Goal: Information Seeking & Learning: Learn about a topic

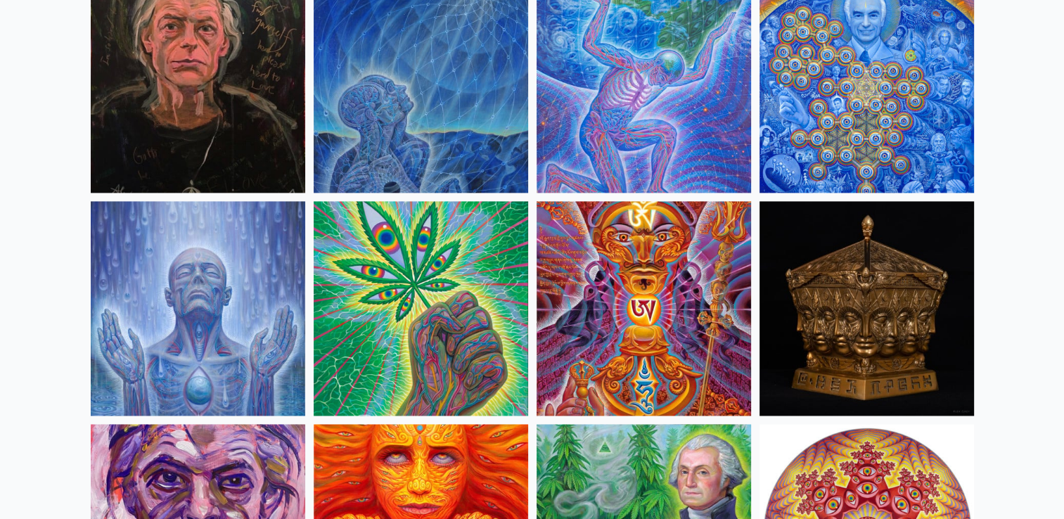
scroll to position [1963, 0]
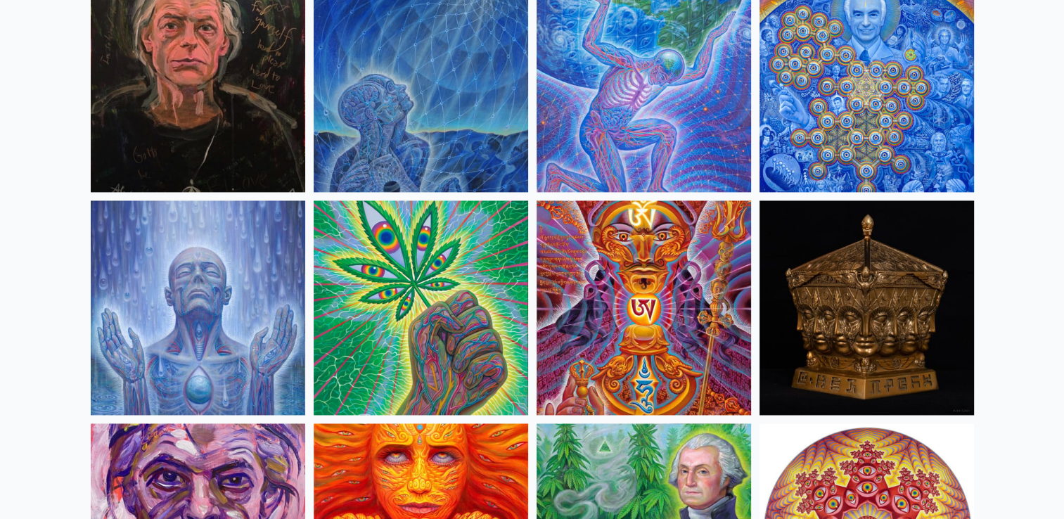
click at [613, 336] on img at bounding box center [644, 307] width 214 height 214
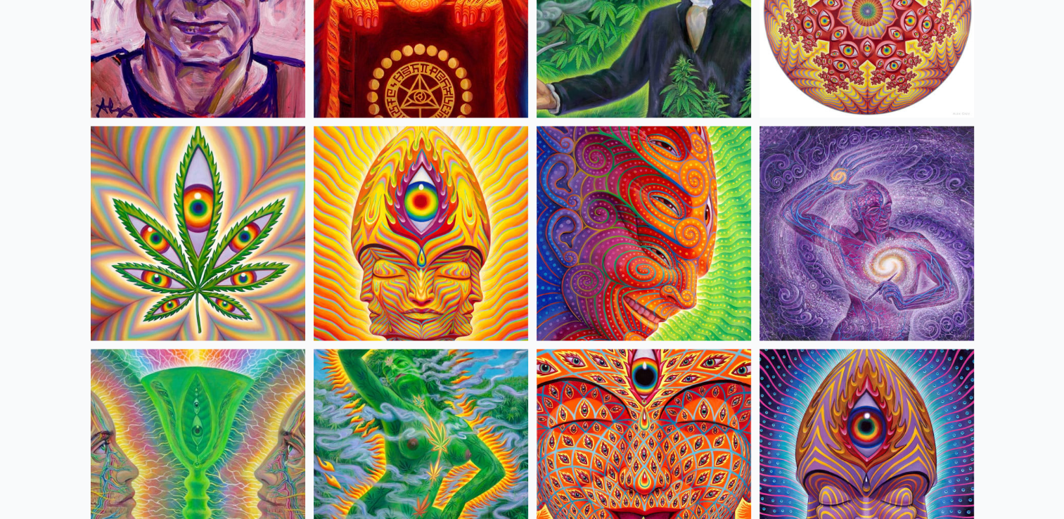
scroll to position [2484, 0]
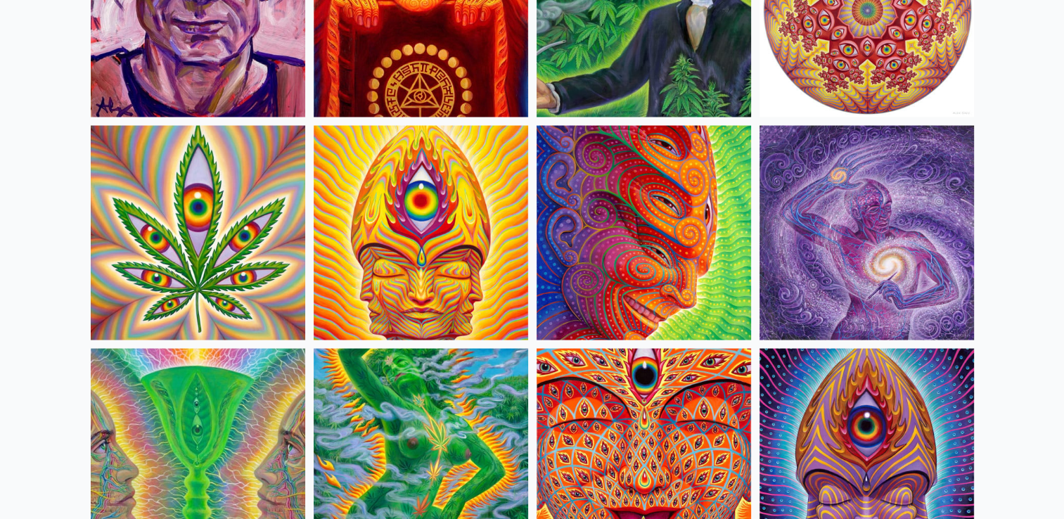
click at [865, 221] on img at bounding box center [866, 232] width 214 height 214
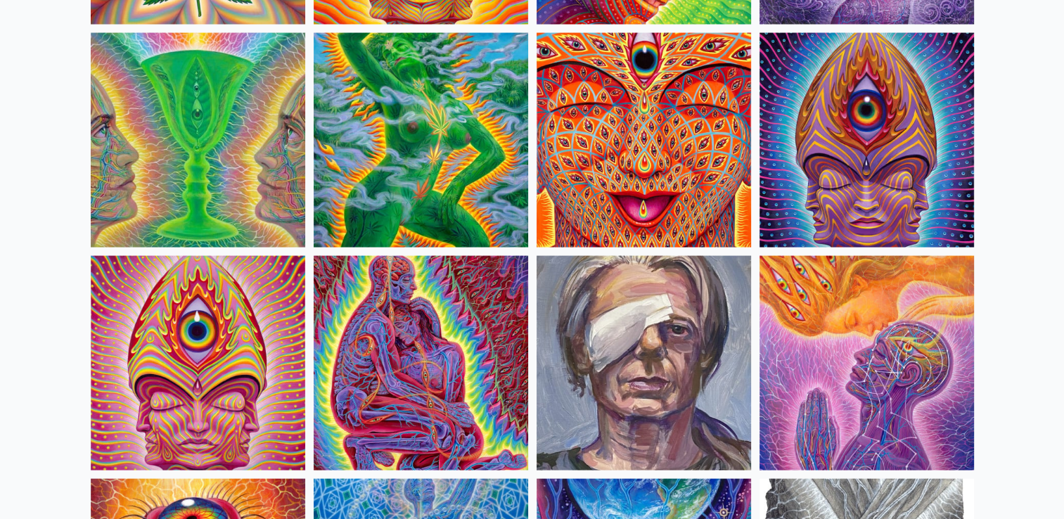
scroll to position [2778, 0]
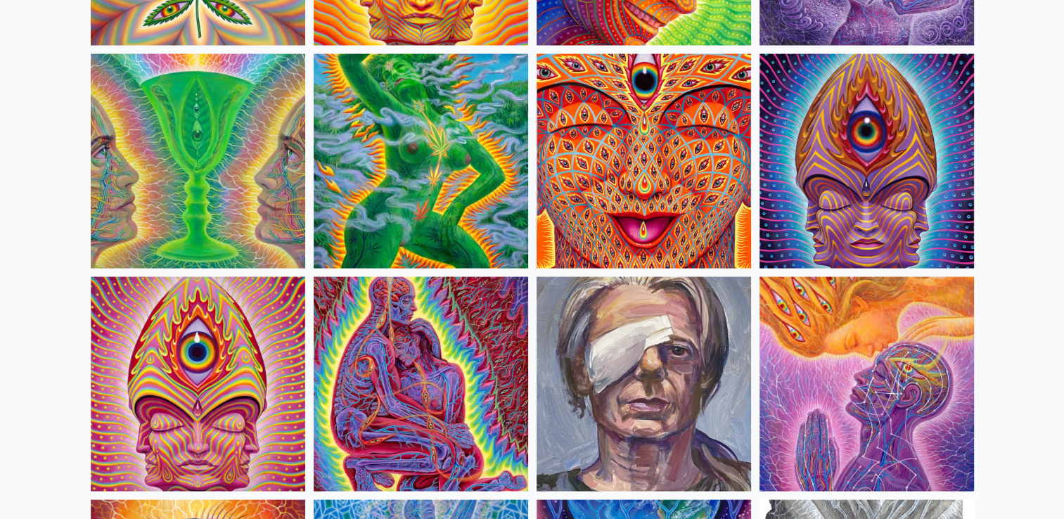
click at [780, 232] on img at bounding box center [866, 161] width 214 height 214
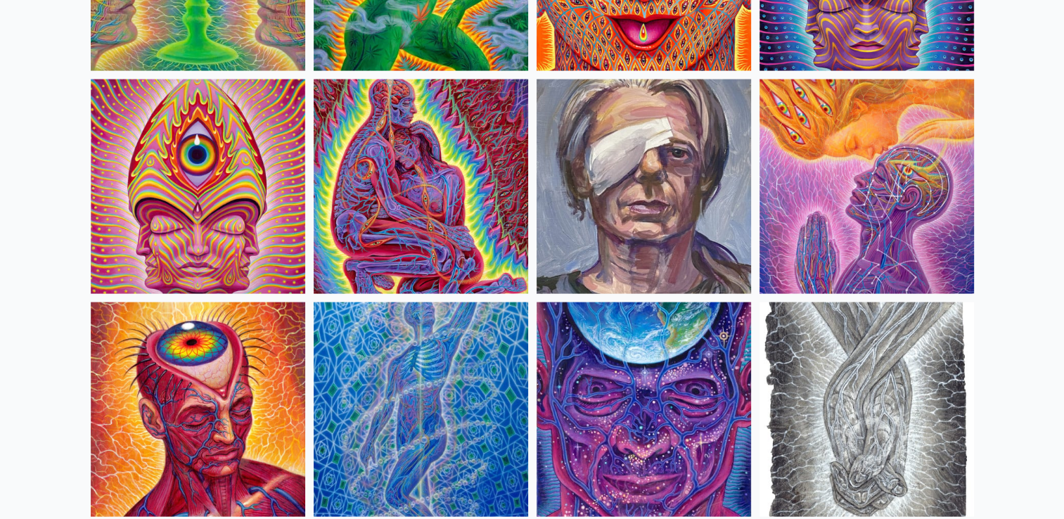
scroll to position [2975, 0]
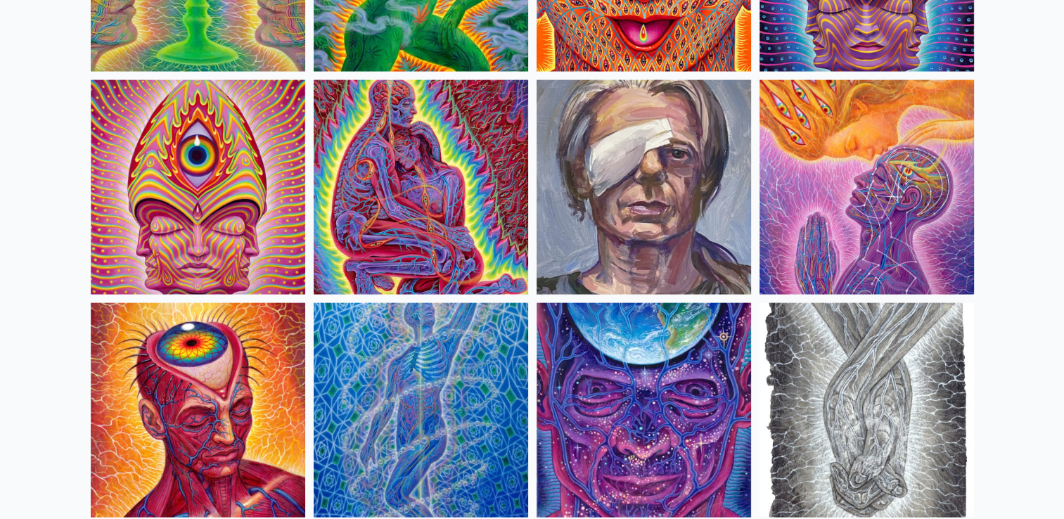
click at [836, 170] on img at bounding box center [866, 187] width 214 height 214
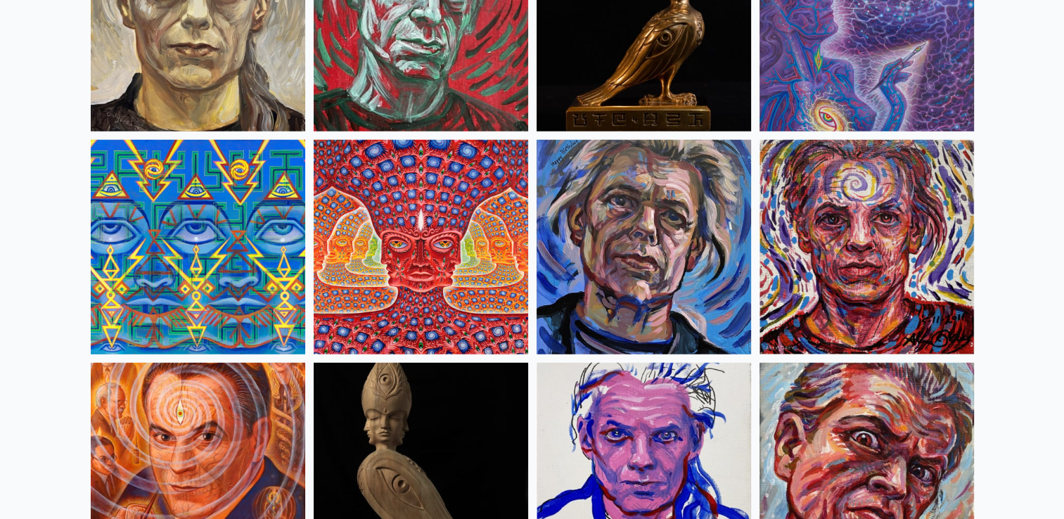
scroll to position [3584, 0]
click at [395, 188] on img at bounding box center [421, 247] width 214 height 214
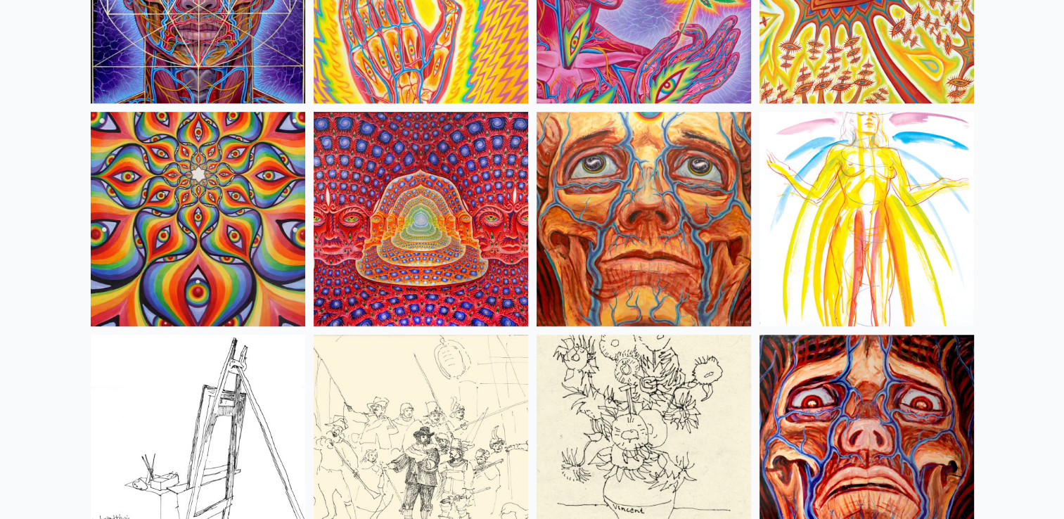
scroll to position [6288, 0]
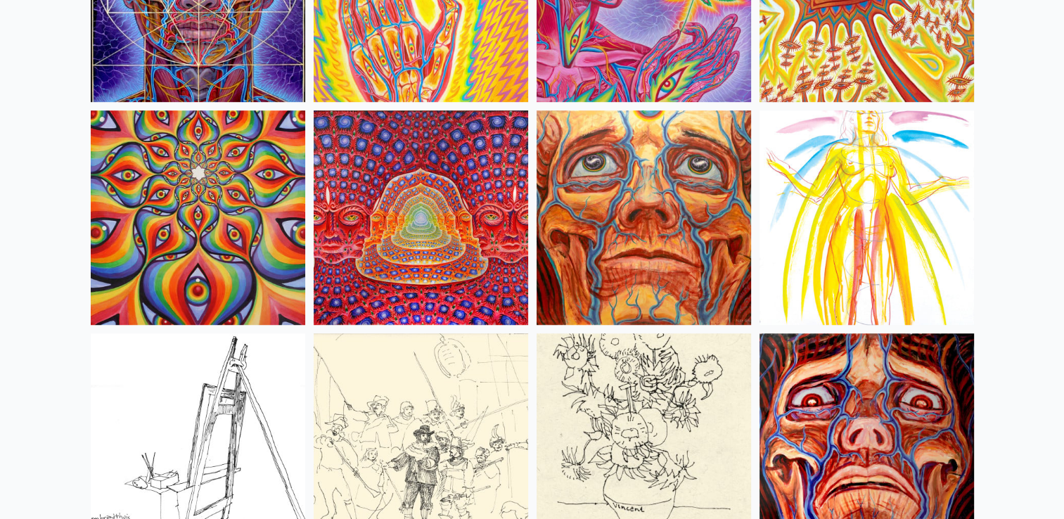
click at [358, 226] on img at bounding box center [421, 217] width 214 height 214
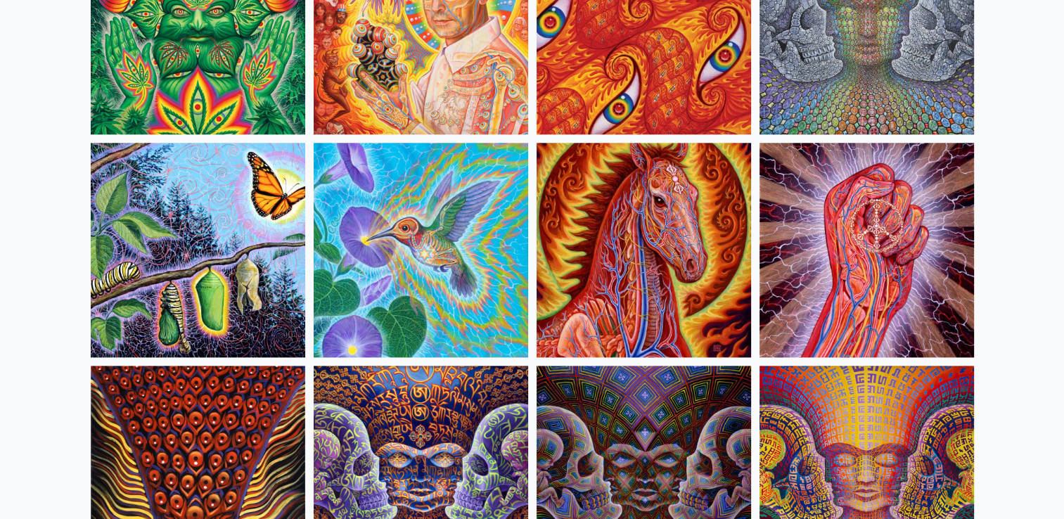
scroll to position [6925, 0]
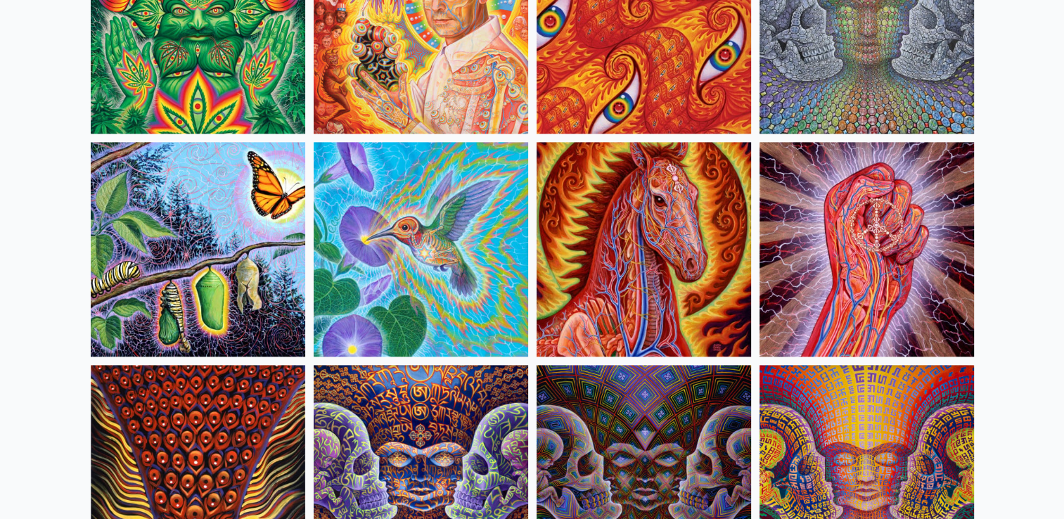
click at [569, 293] on img at bounding box center [644, 249] width 214 height 214
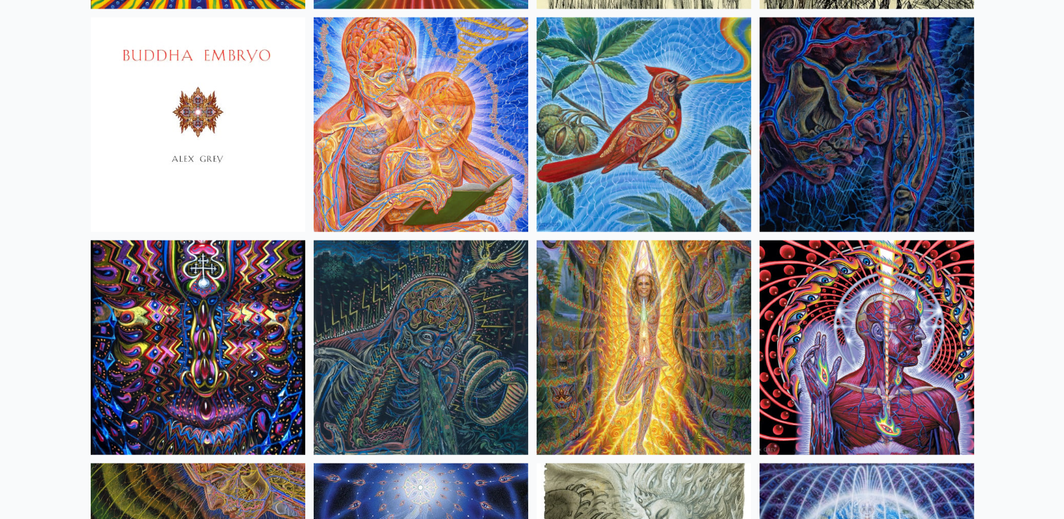
scroll to position [8610, 0]
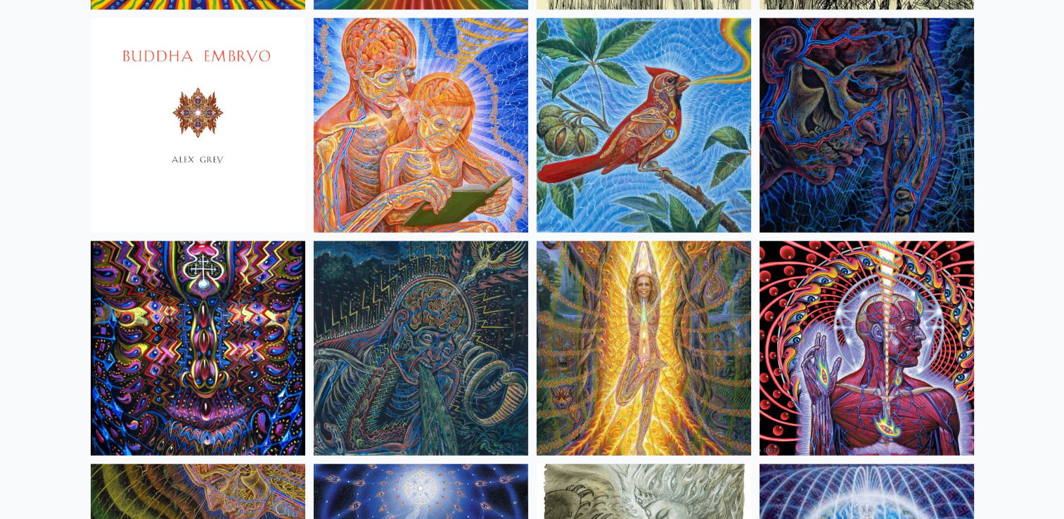
click at [577, 103] on img at bounding box center [644, 125] width 214 height 214
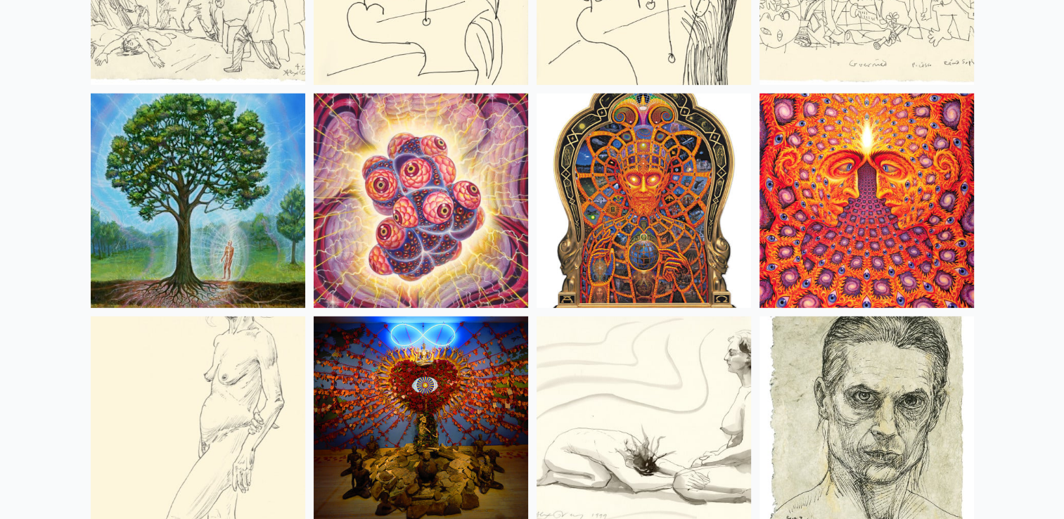
scroll to position [9432, 0]
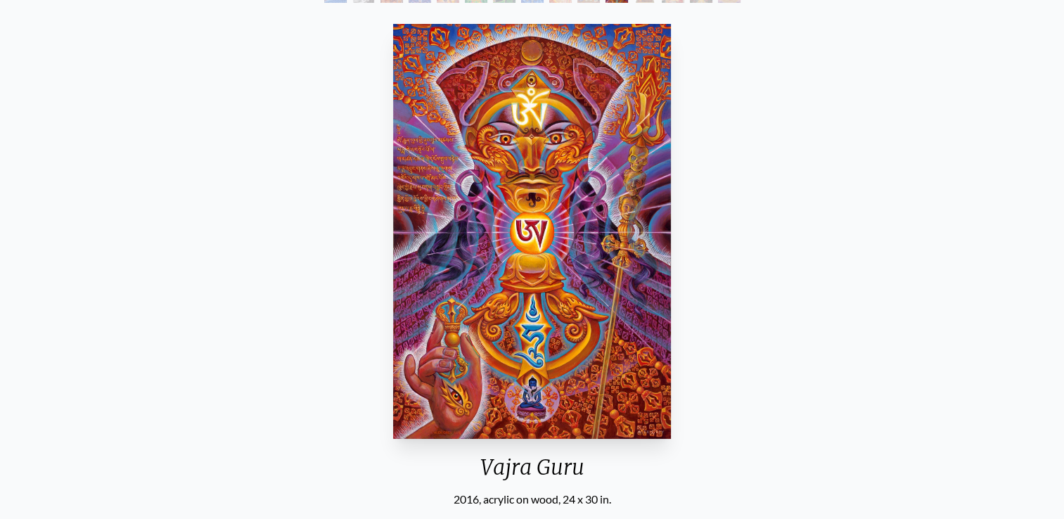
scroll to position [109, 0]
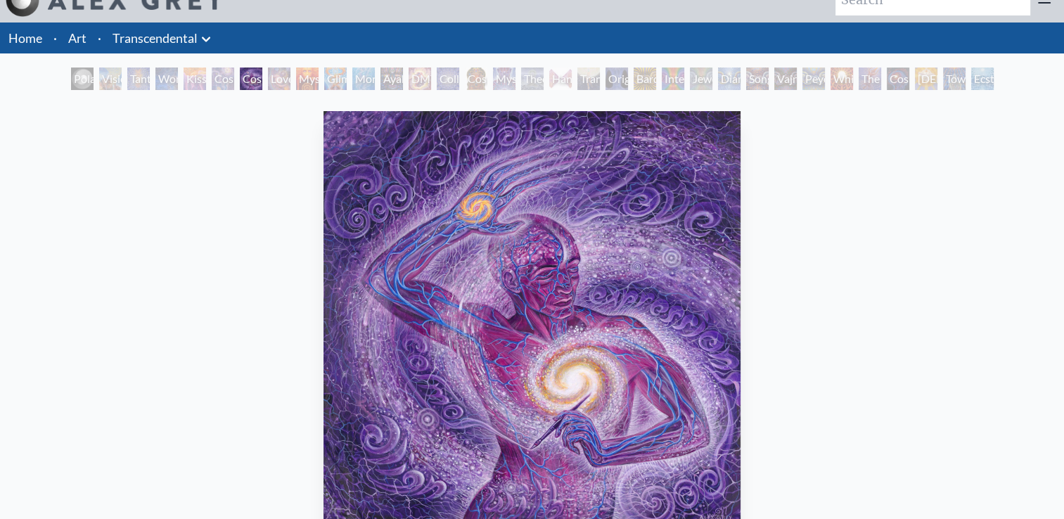
scroll to position [22, 0]
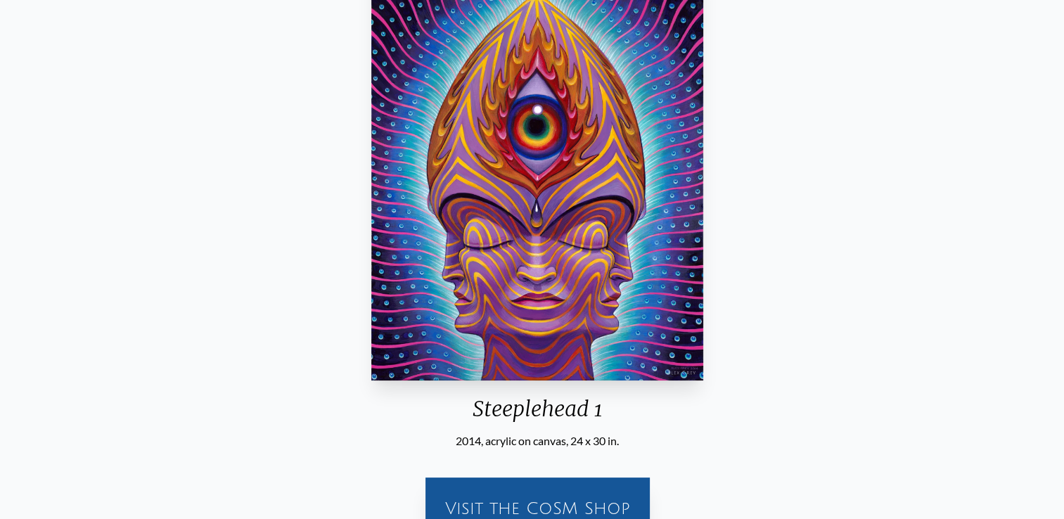
scroll to position [150, 0]
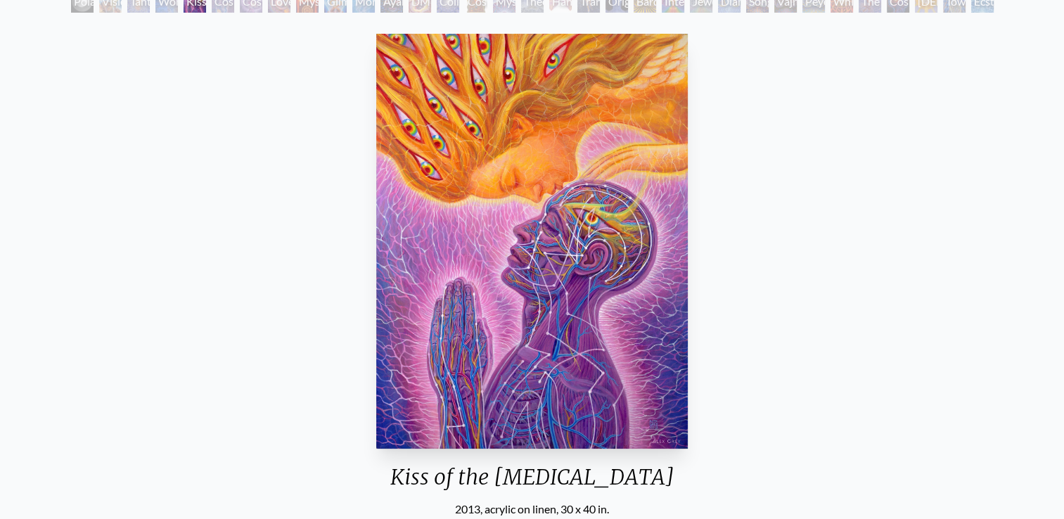
scroll to position [98, 0]
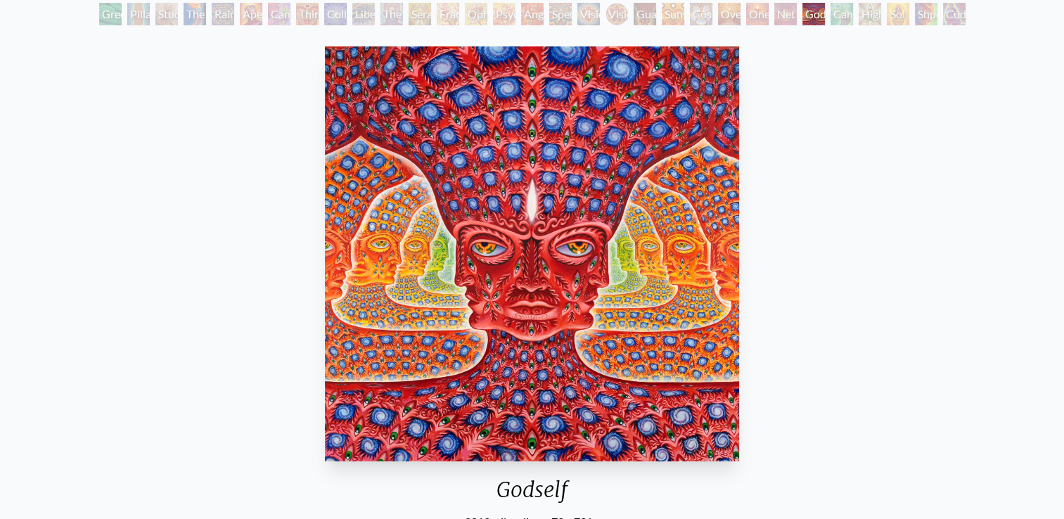
scroll to position [87, 0]
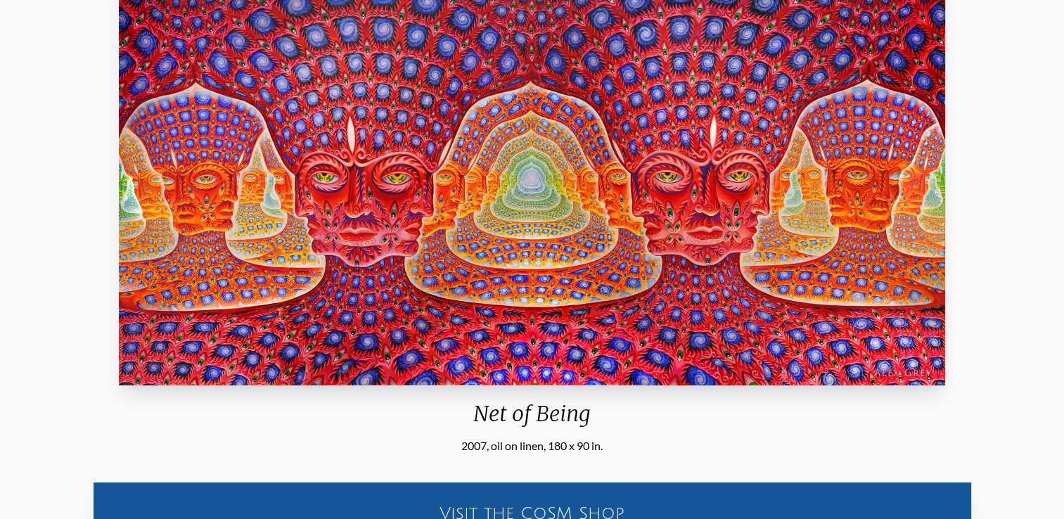
scroll to position [183, 0]
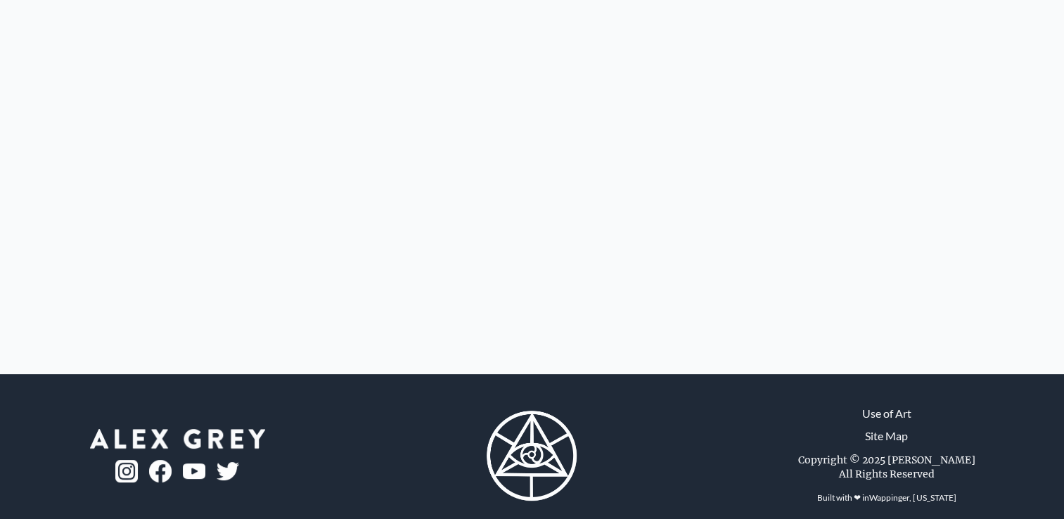
scroll to position [373, 0]
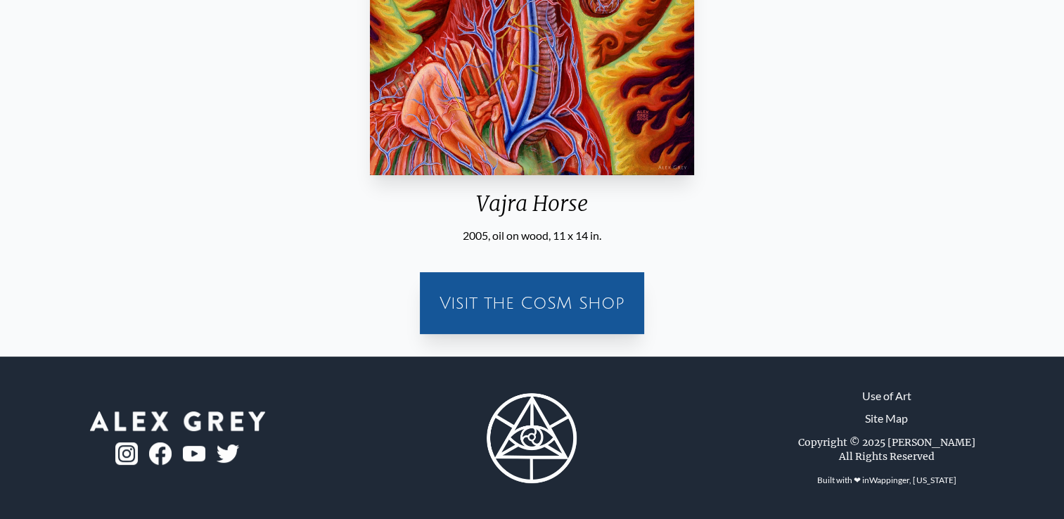
click at [479, 309] on div "Visit the CoSM Shop" at bounding box center [531, 303] width 207 height 45
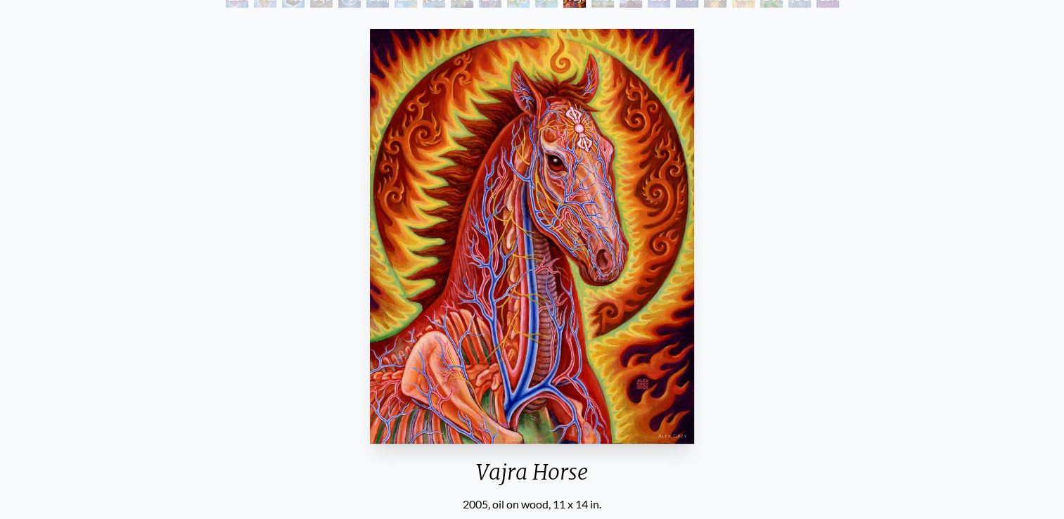
scroll to position [0, 0]
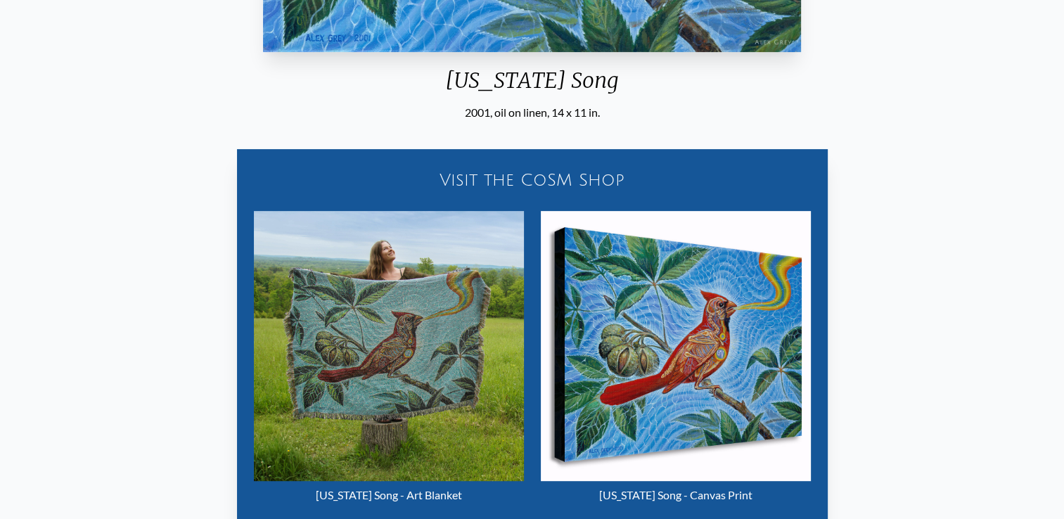
scroll to position [497, 0]
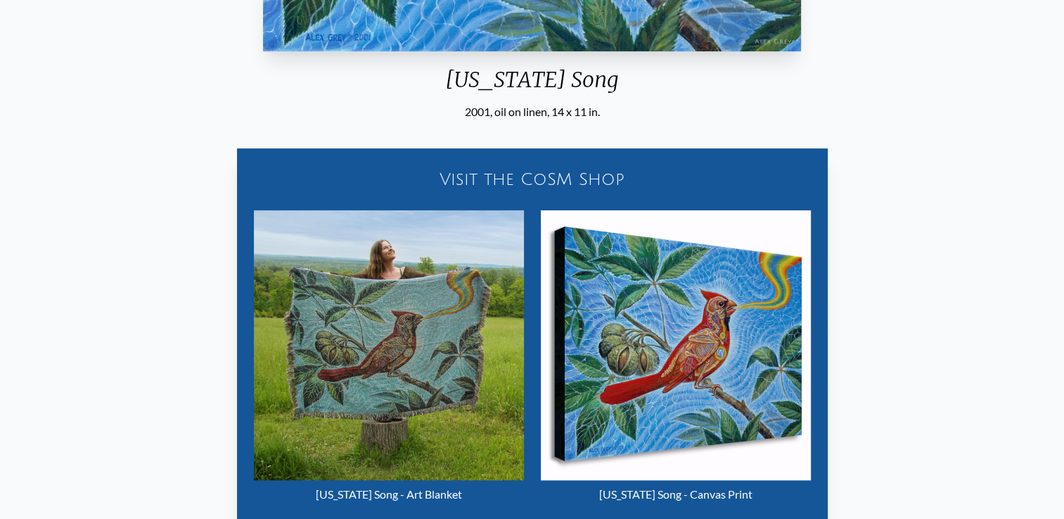
click at [626, 392] on img "8 / 22" at bounding box center [676, 345] width 270 height 270
